Goal: Communication & Community: Share content

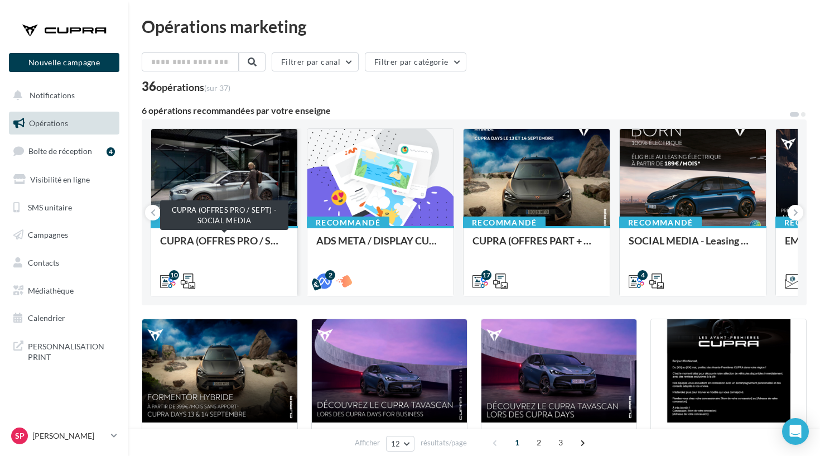
click at [225, 245] on div "CUPRA (OFFRES PRO / SEPT) - SOCIAL MEDIA" at bounding box center [224, 246] width 128 height 22
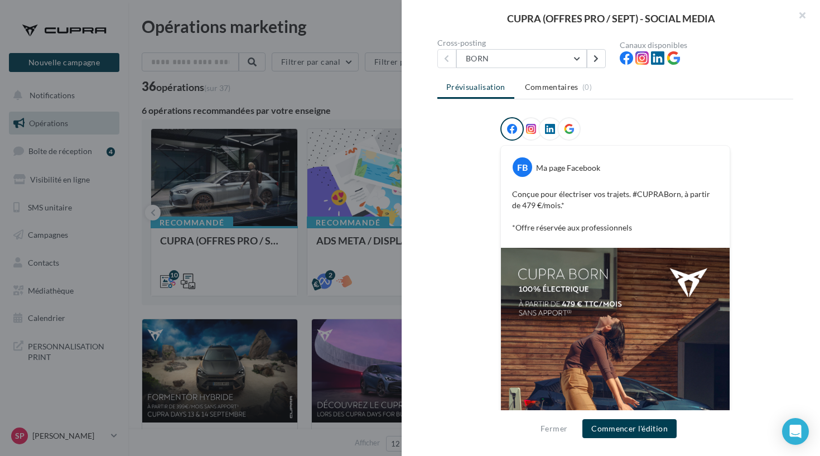
scroll to position [100, 0]
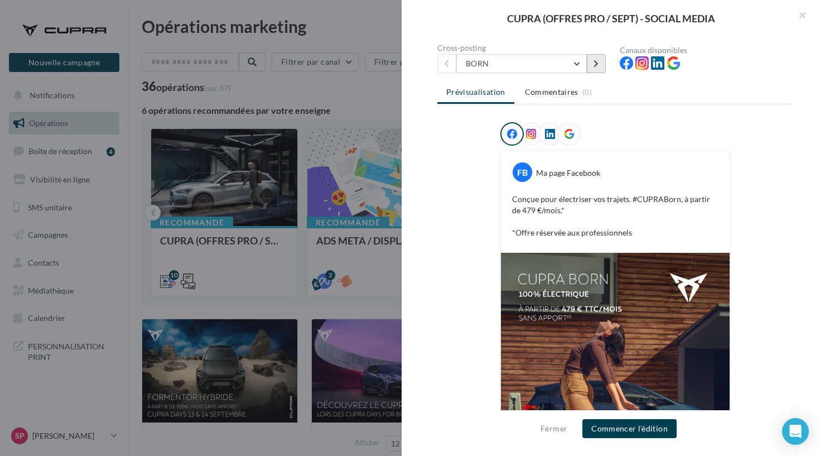
click at [599, 61] on button at bounding box center [596, 63] width 19 height 19
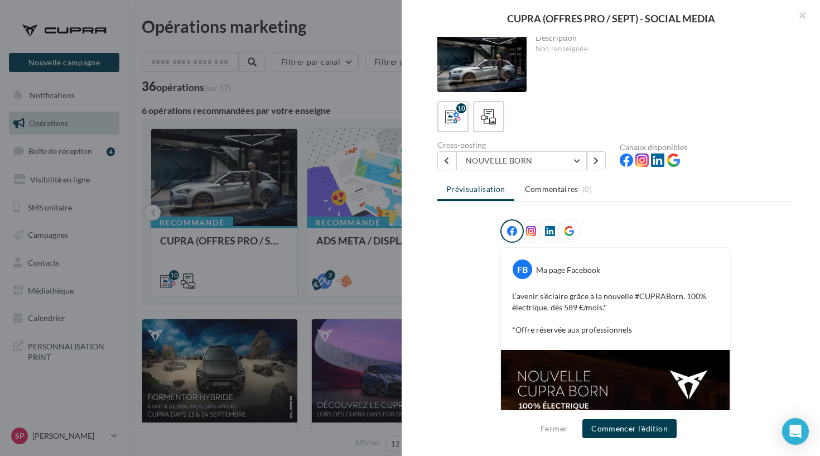
scroll to position [0, 0]
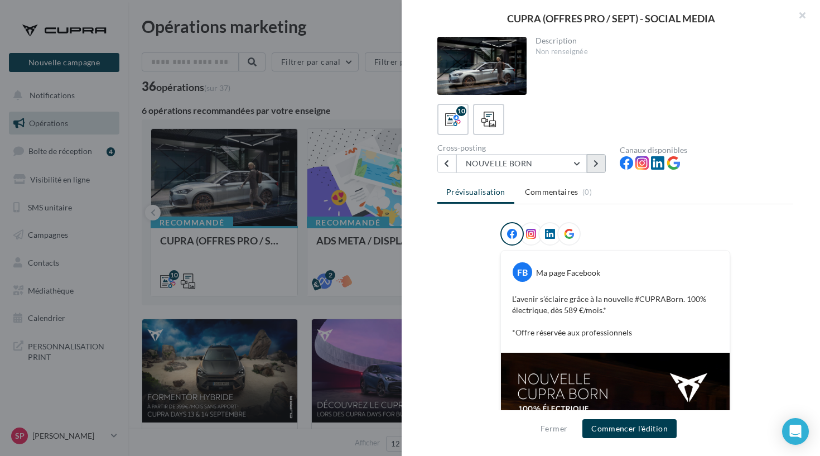
click at [599, 161] on button at bounding box center [596, 163] width 19 height 19
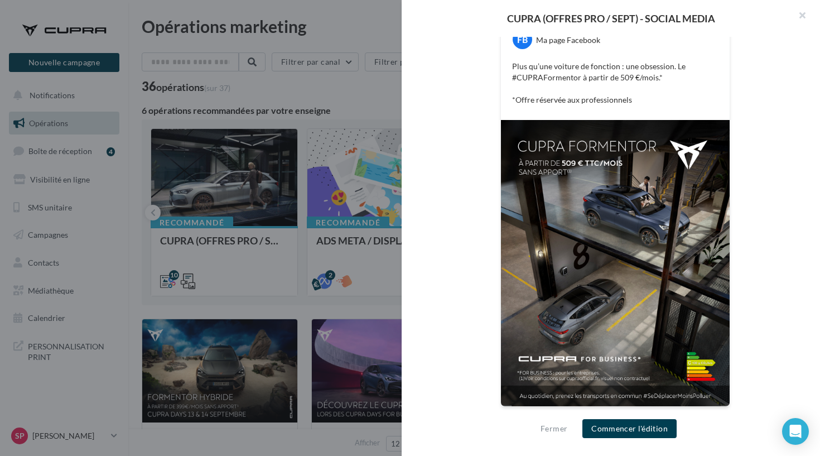
scroll to position [226, 0]
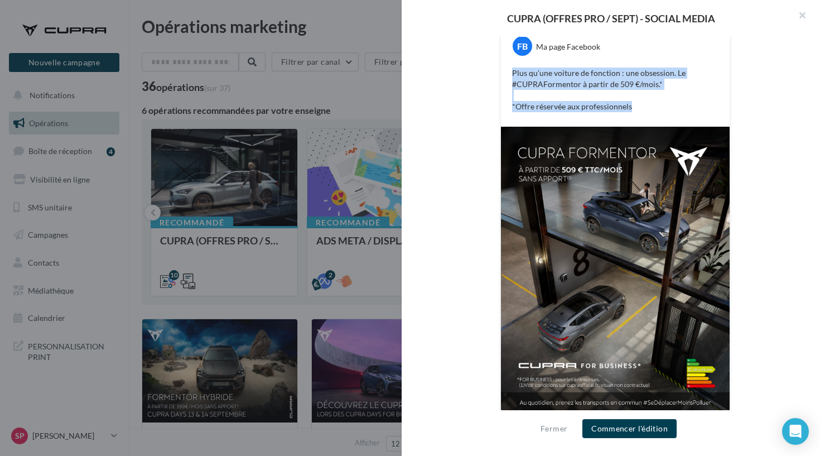
drag, startPoint x: 633, startPoint y: 114, endPoint x: 510, endPoint y: 74, distance: 130.3
click at [510, 74] on div "Plus qu’une voiture de fonction : une obsession. Le #CUPRAFormentor à partir de…" at bounding box center [614, 90] width 223 height 50
copy p "Plus qu’une voiture de fonction : une obsession. Le #CUPRAFormentor à partir de…"
click at [613, 424] on button "Commencer l'édition" at bounding box center [629, 428] width 94 height 19
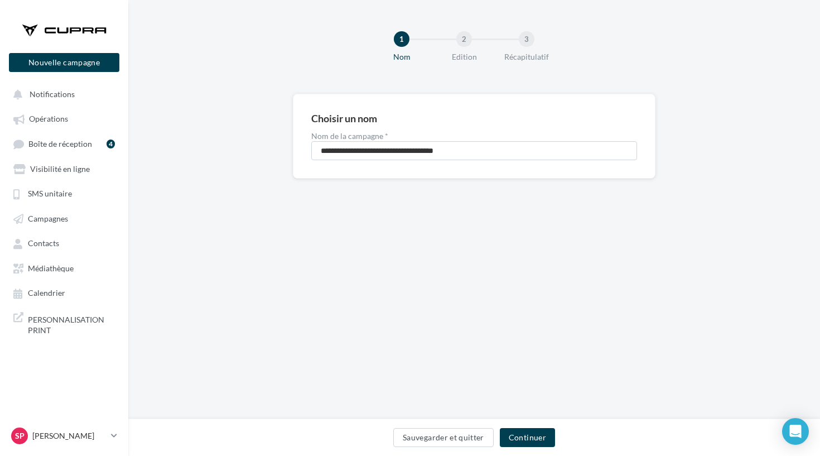
click at [527, 424] on div "Sauvegarder et quitter Continuer" at bounding box center [473, 436] width 691 height 37
click at [529, 429] on button "Continuer" at bounding box center [527, 437] width 55 height 19
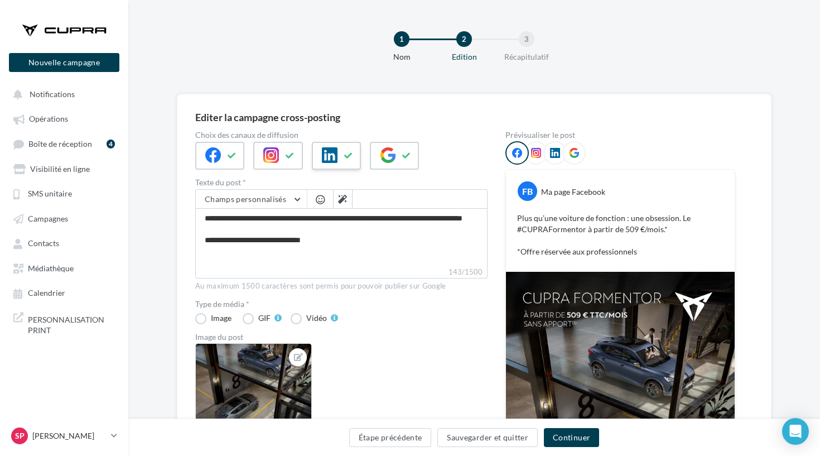
click at [327, 163] on span at bounding box center [330, 155] width 16 height 17
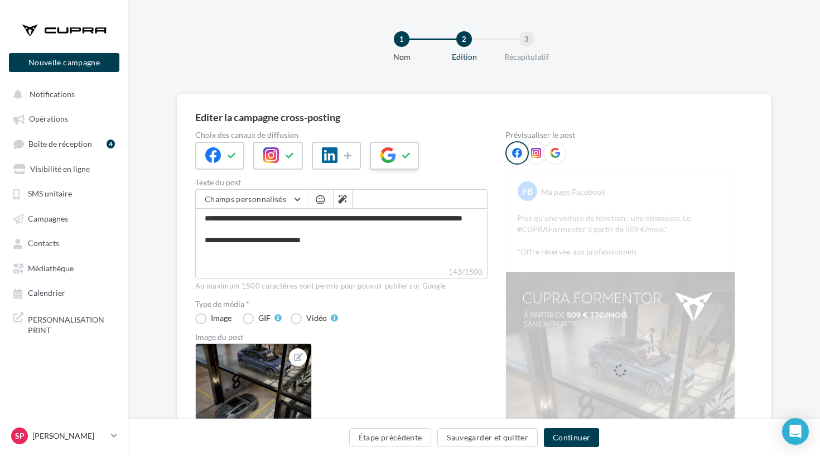
click at [396, 163] on div at bounding box center [394, 156] width 49 height 28
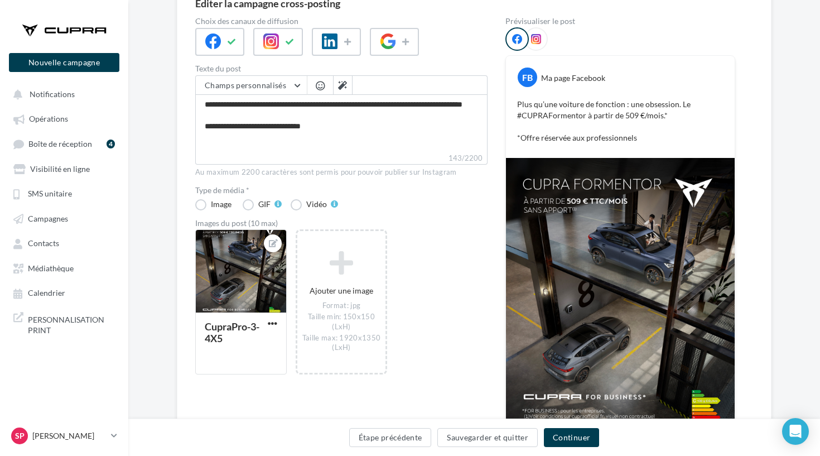
scroll to position [139, 0]
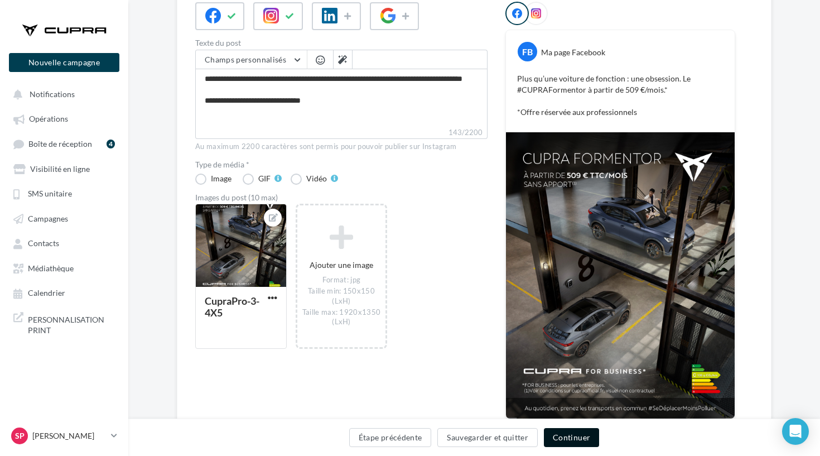
click at [559, 440] on button "Continuer" at bounding box center [571, 437] width 55 height 19
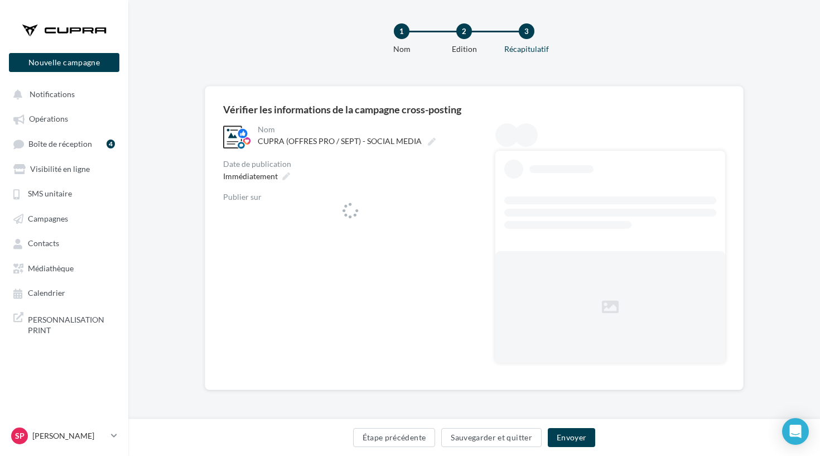
scroll to position [8, 0]
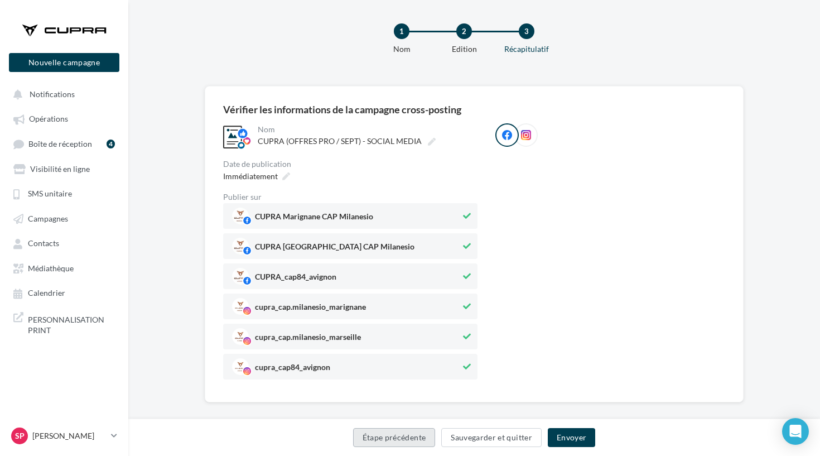
click at [400, 437] on button "Étape précédente" at bounding box center [394, 437] width 83 height 19
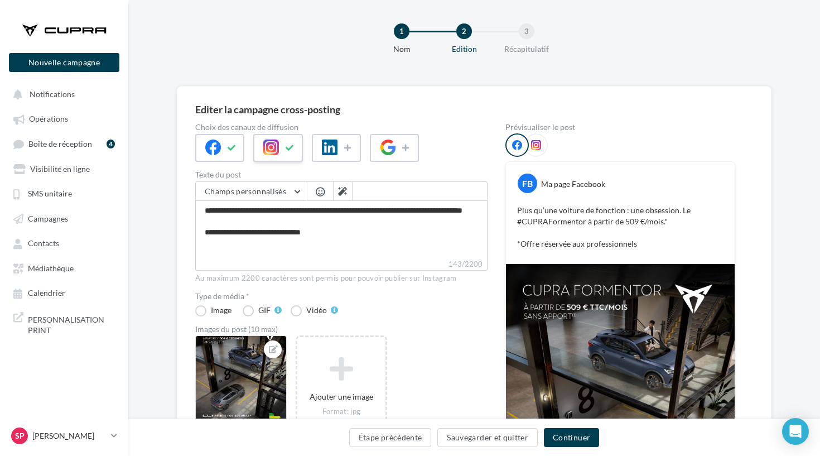
click at [290, 151] on icon at bounding box center [289, 148] width 9 height 8
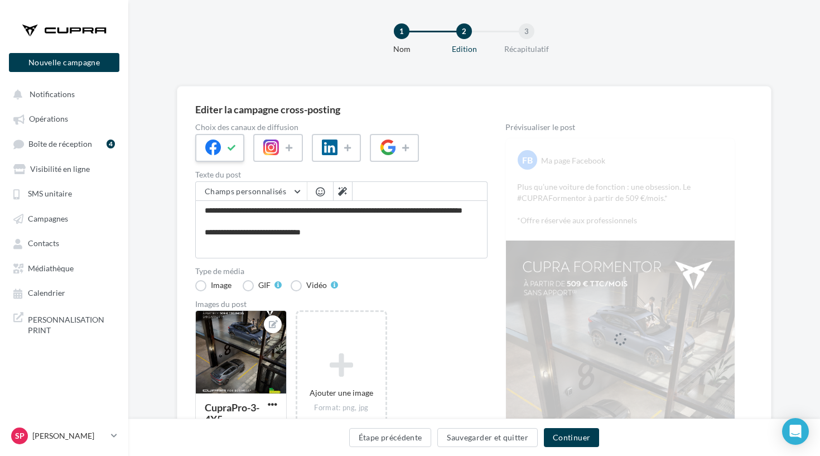
click at [224, 149] on div at bounding box center [219, 148] width 49 height 28
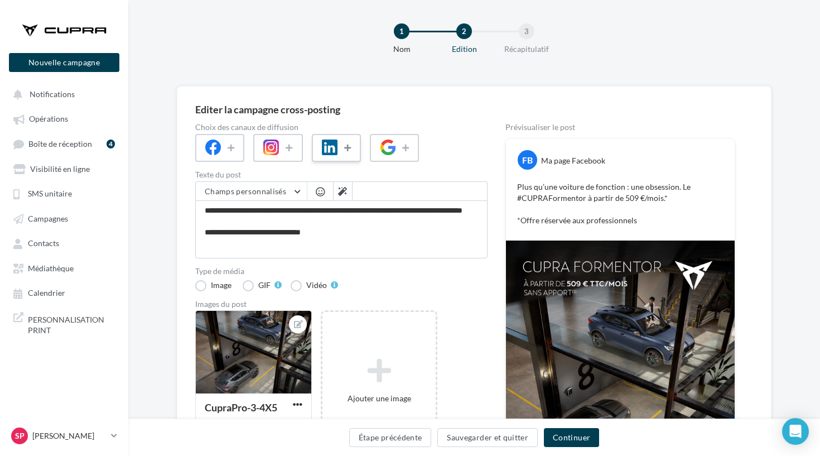
click at [354, 148] on button at bounding box center [348, 147] width 13 height 17
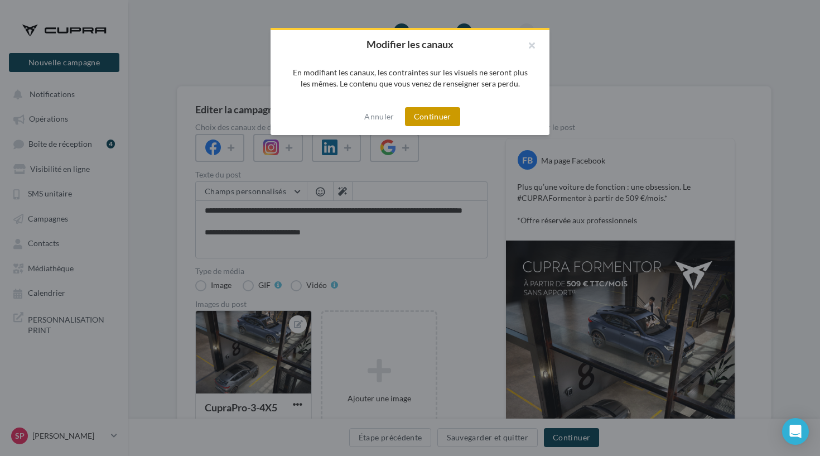
click at [422, 116] on button "Continuer" at bounding box center [432, 116] width 55 height 19
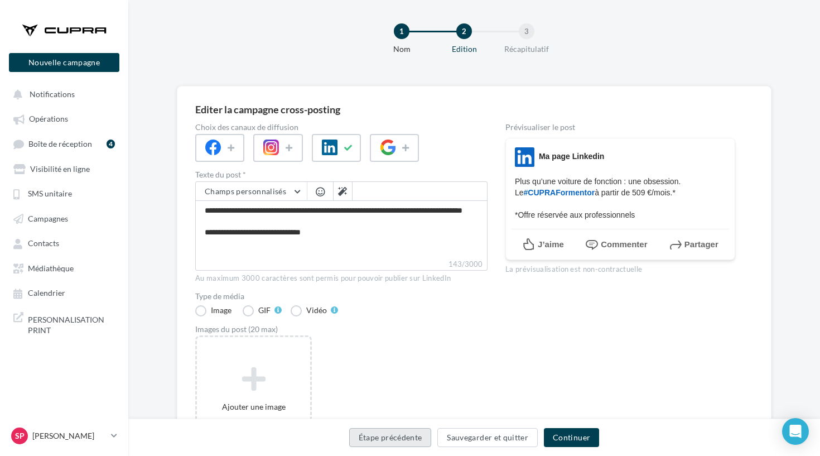
click at [369, 442] on button "Étape précédente" at bounding box center [390, 437] width 83 height 19
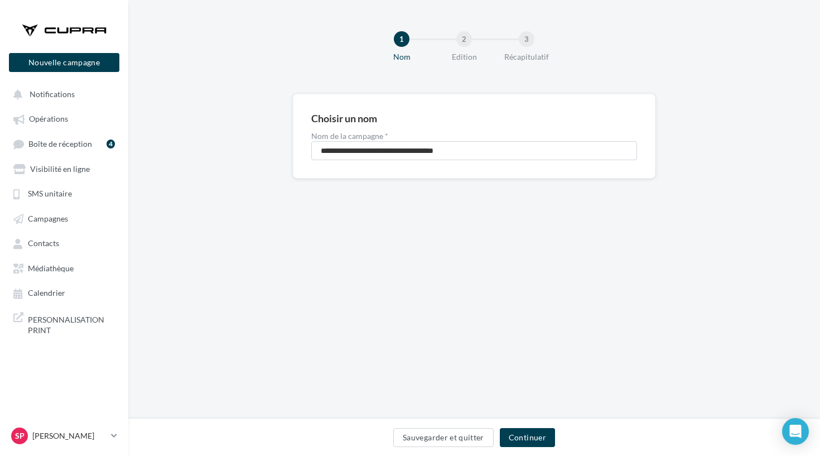
click at [428, 451] on div "Sauvegarder et quitter Continuer" at bounding box center [473, 436] width 691 height 37
click at [423, 441] on button "Sauvegarder et quitter" at bounding box center [443, 437] width 100 height 19
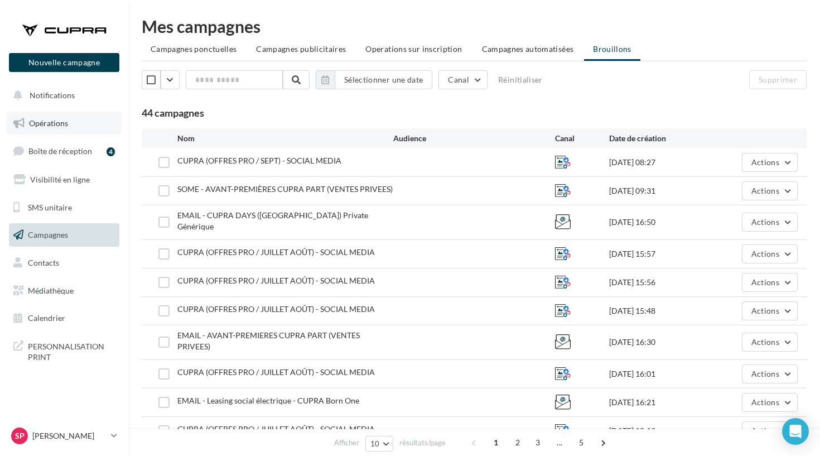
click at [65, 118] on span "Opérations" at bounding box center [48, 122] width 39 height 9
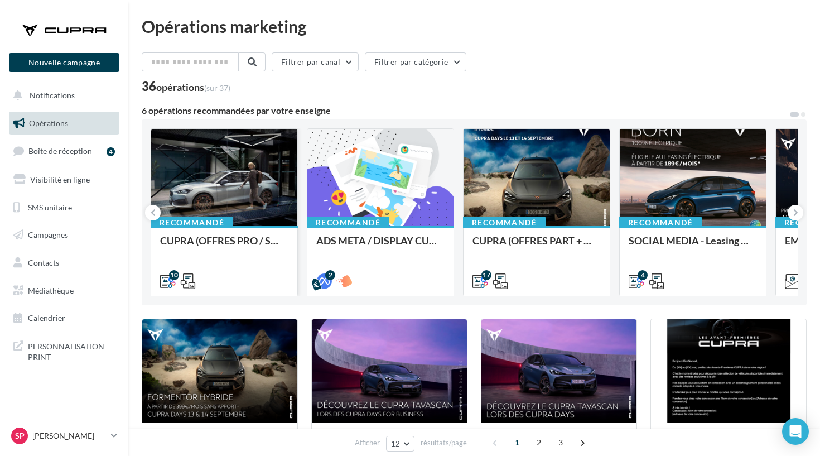
click at [175, 244] on div "CUPRA (OFFRES PRO / SEPT) - SOCIAL MEDIA" at bounding box center [224, 246] width 128 height 22
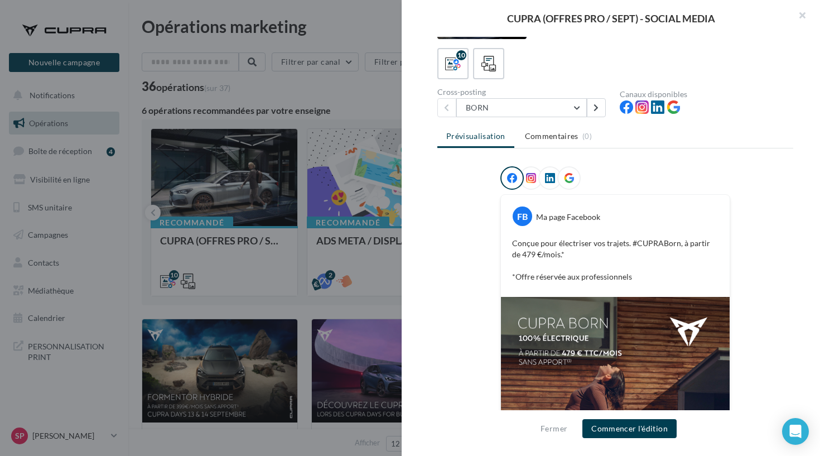
scroll to position [94, 0]
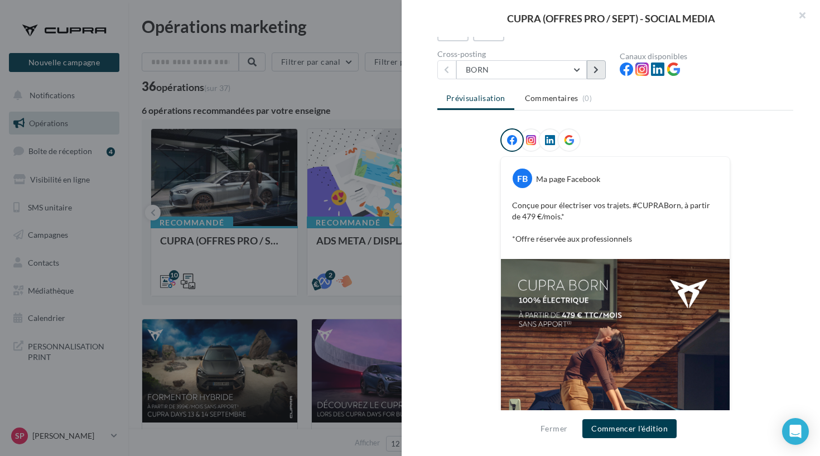
click at [595, 71] on icon at bounding box center [595, 70] width 5 height 8
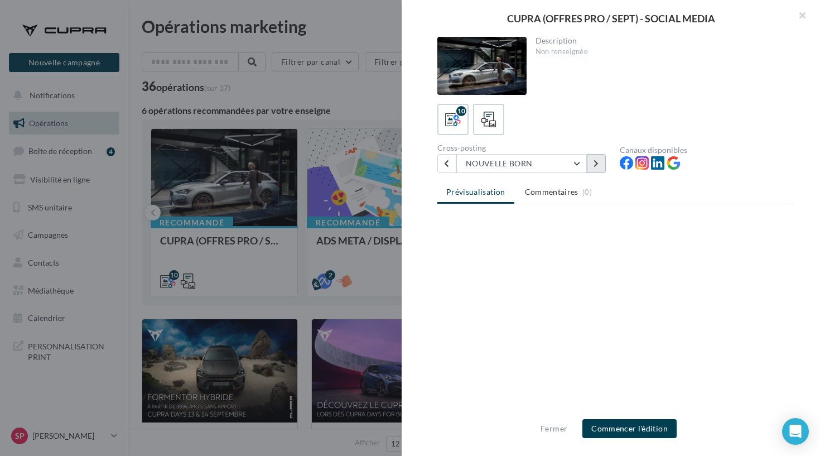
click at [595, 71] on div "Description Non renseignée" at bounding box center [615, 66] width 356 height 58
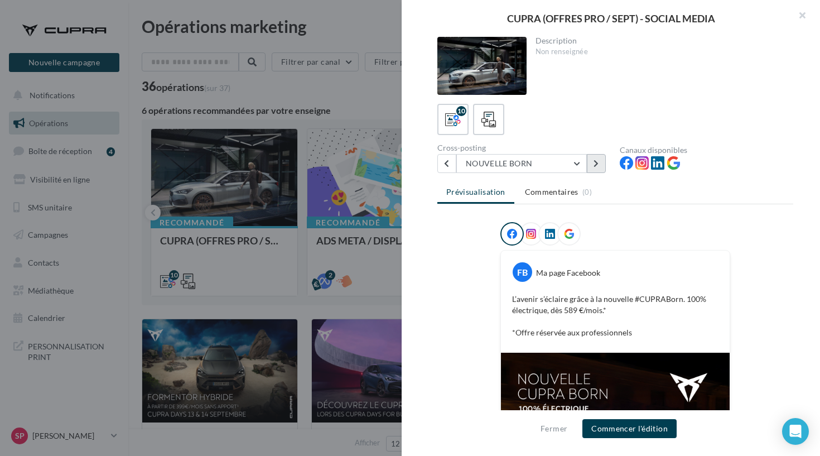
click at [597, 164] on icon at bounding box center [595, 163] width 5 height 8
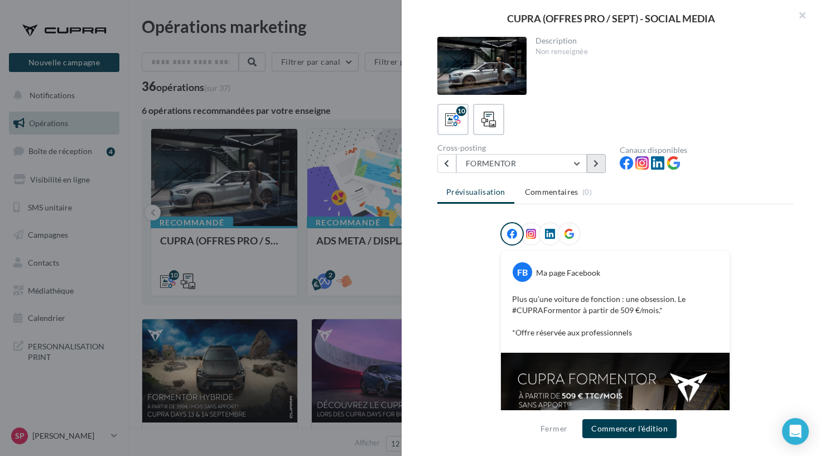
click at [597, 164] on icon at bounding box center [595, 163] width 5 height 8
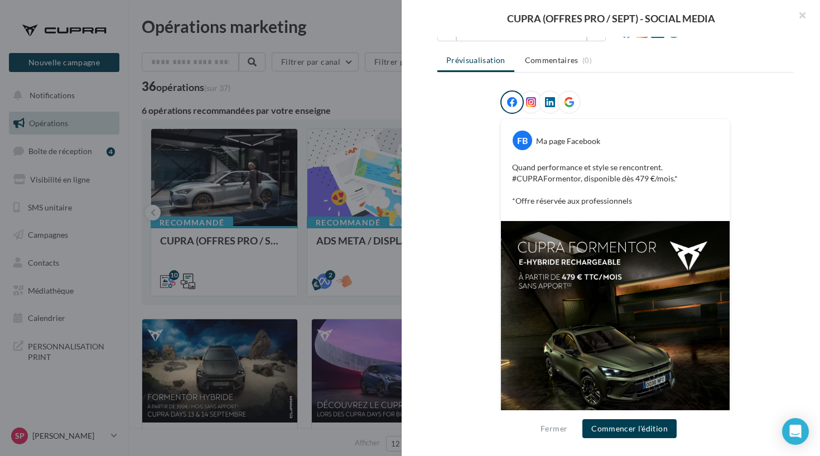
scroll to position [45, 0]
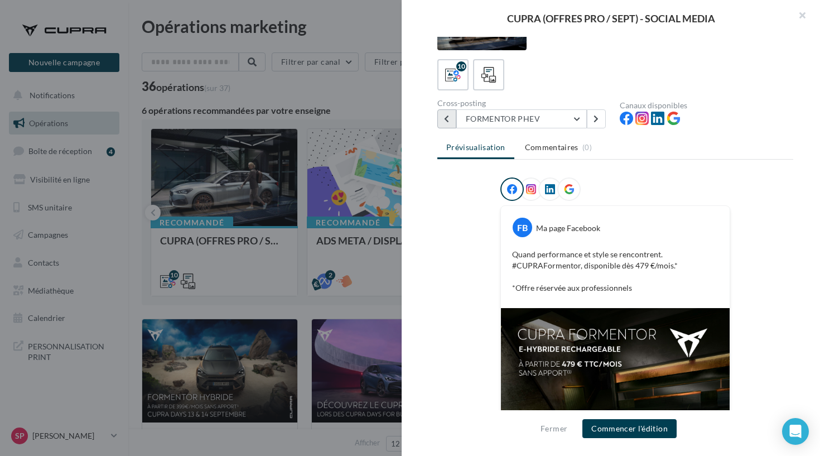
click at [453, 110] on button at bounding box center [446, 118] width 19 height 19
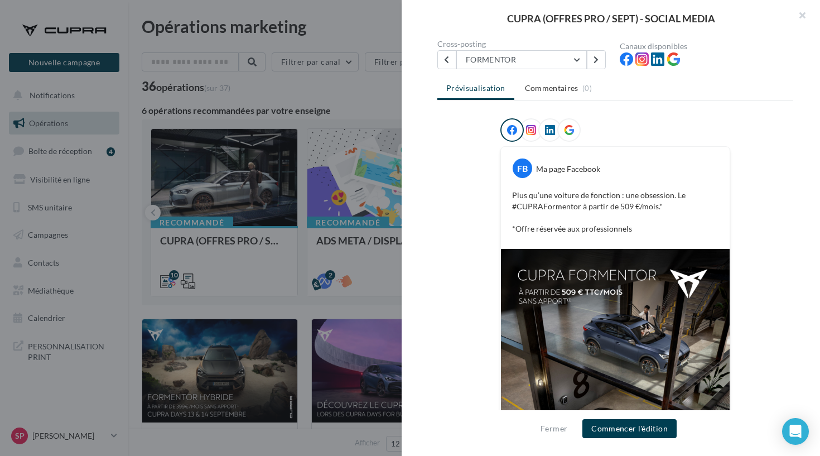
scroll to position [229, 0]
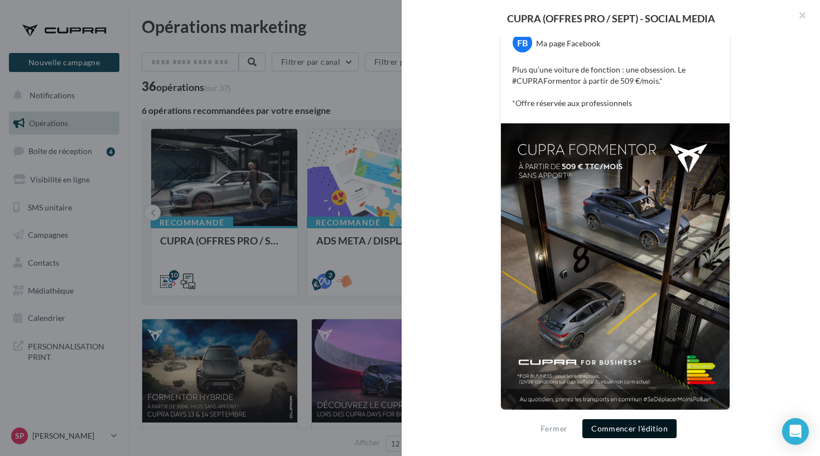
click at [613, 422] on button "Commencer l'édition" at bounding box center [629, 428] width 94 height 19
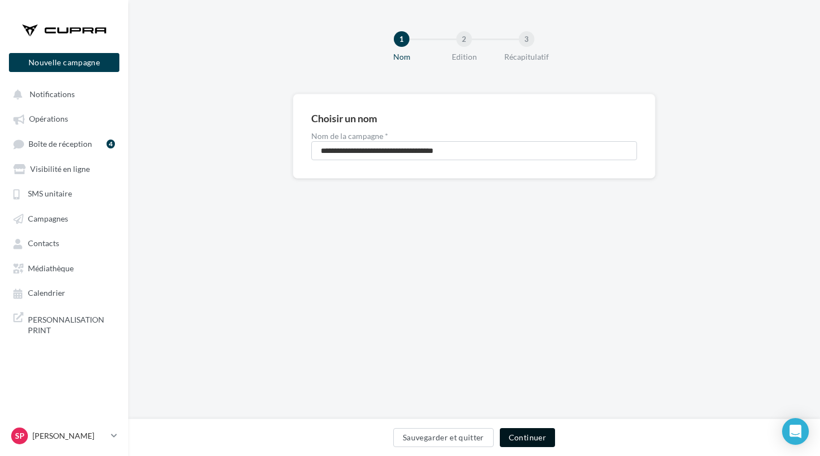
click at [512, 435] on button "Continuer" at bounding box center [527, 437] width 55 height 19
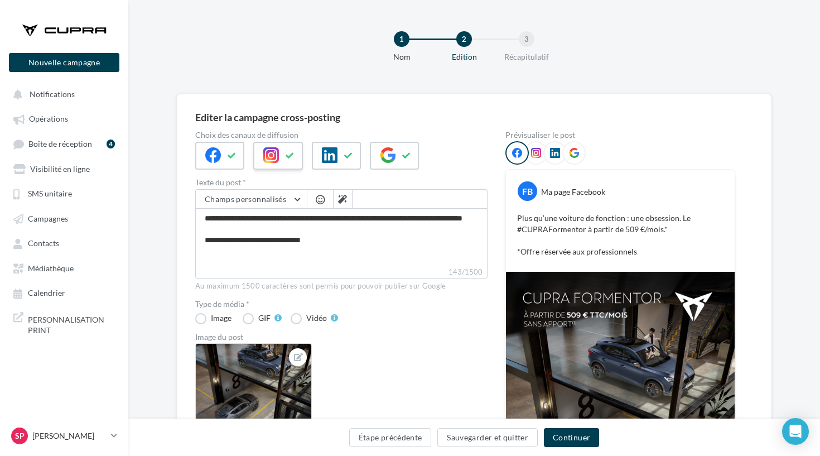
click at [284, 163] on button at bounding box center [289, 155] width 13 height 17
click at [209, 161] on icon at bounding box center [213, 155] width 16 height 16
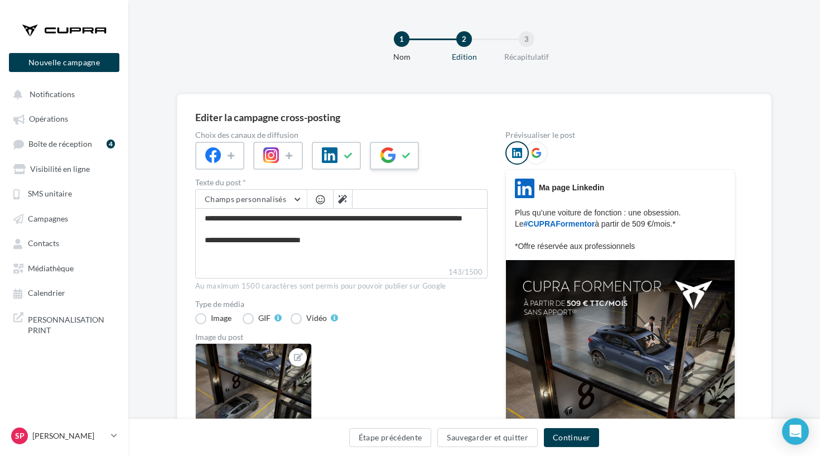
click at [386, 163] on div at bounding box center [394, 156] width 49 height 28
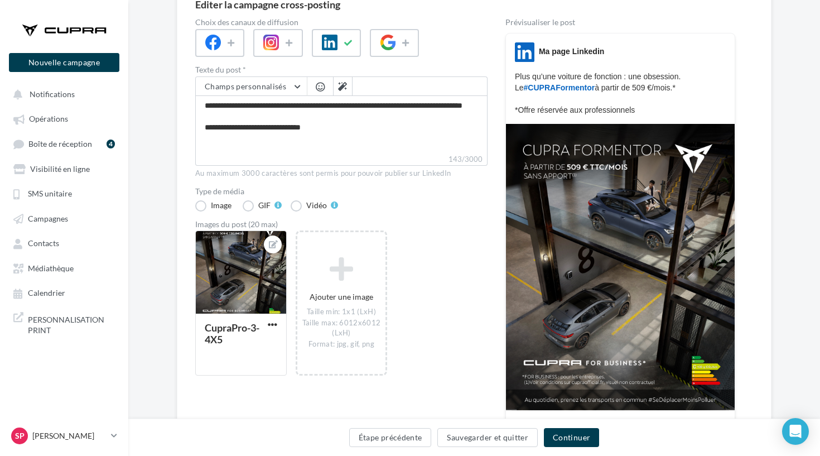
scroll to position [205, 0]
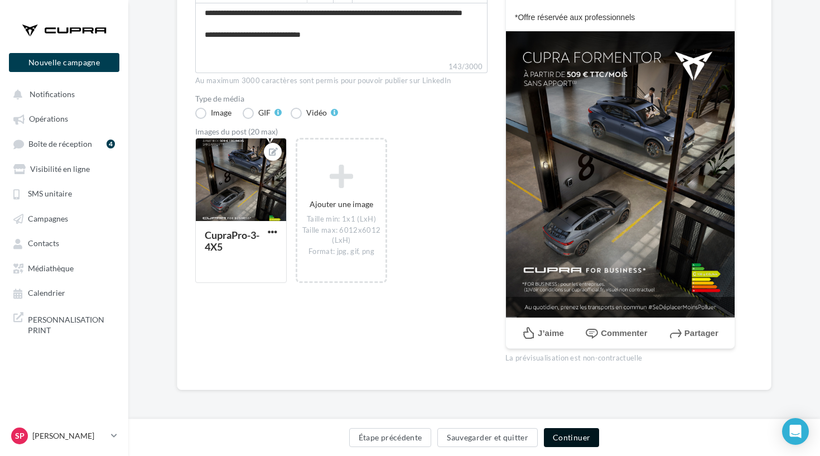
click at [553, 433] on button "Continuer" at bounding box center [571, 437] width 55 height 19
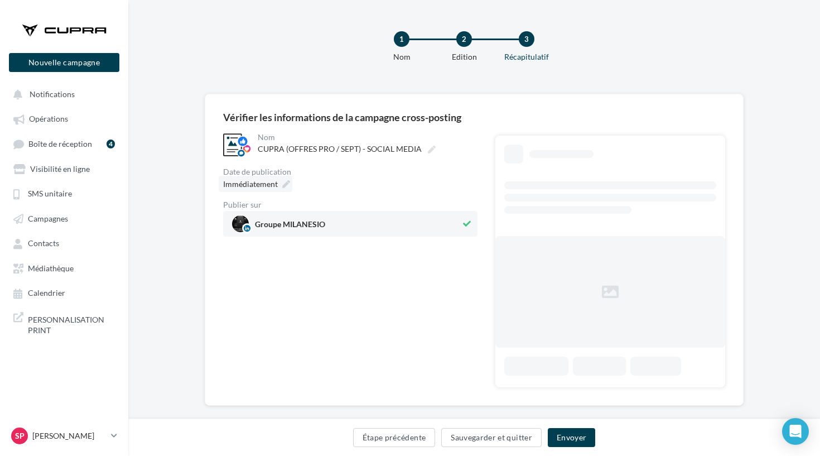
click at [285, 180] on div "Immédiatement" at bounding box center [256, 184] width 74 height 16
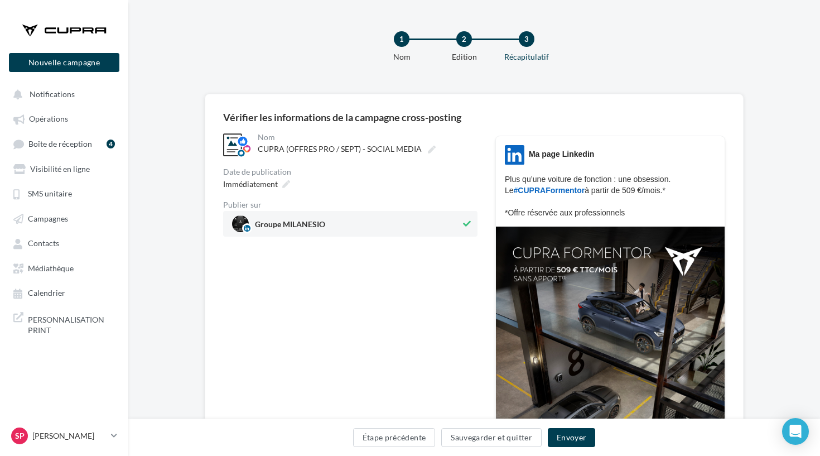
click at [312, 168] on div "Date de publication" at bounding box center [350, 172] width 254 height 8
click at [568, 433] on button "Envoyer" at bounding box center [571, 437] width 47 height 19
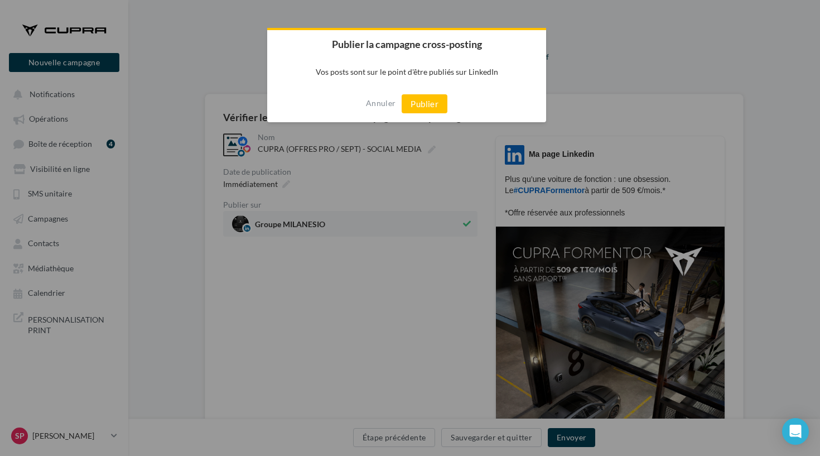
click at [425, 118] on div "Annuler Publier" at bounding box center [406, 103] width 279 height 37
click at [420, 114] on div "Annuler Publier" at bounding box center [406, 103] width 279 height 37
click at [425, 104] on button "Publier" at bounding box center [424, 103] width 46 height 19
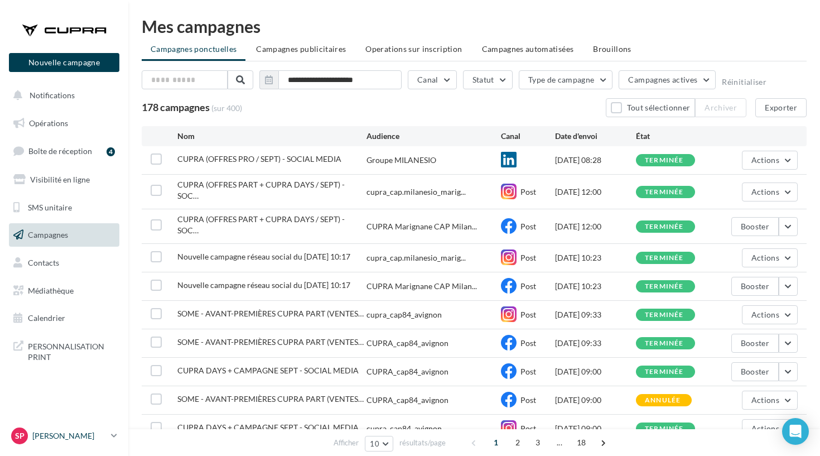
click at [78, 436] on p "[PERSON_NAME]" at bounding box center [69, 435] width 74 height 11
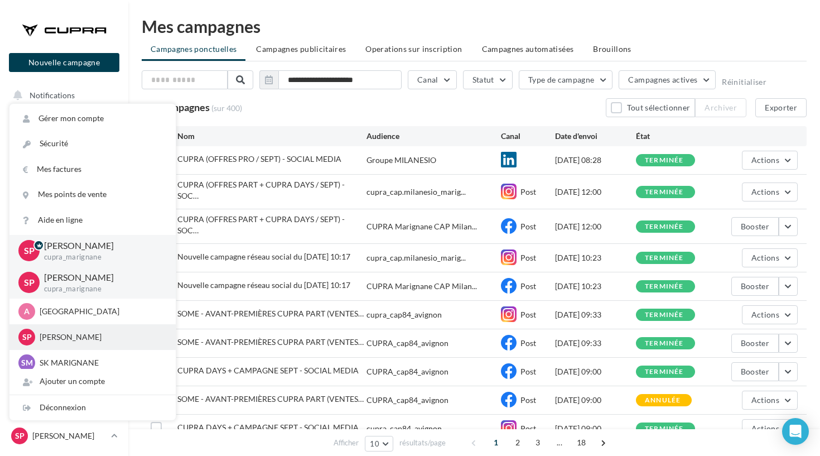
click at [51, 336] on p "[PERSON_NAME]" at bounding box center [101, 336] width 123 height 11
